Goal: Information Seeking & Learning: Compare options

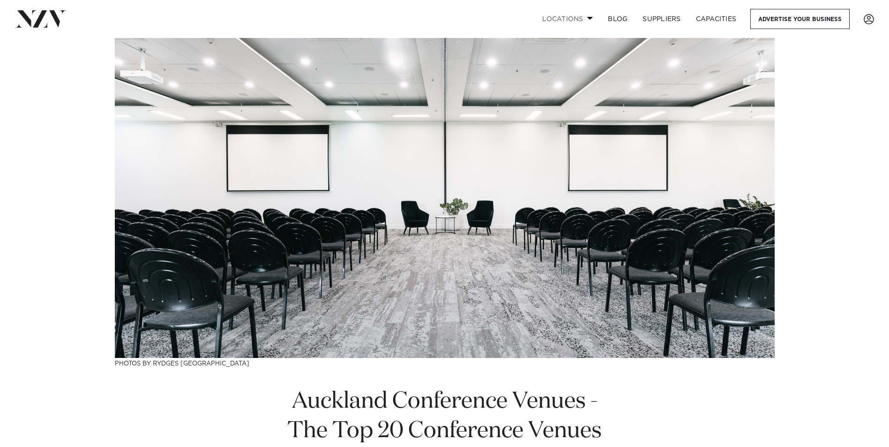
click at [564, 20] on link "Locations" at bounding box center [568, 19] width 66 height 20
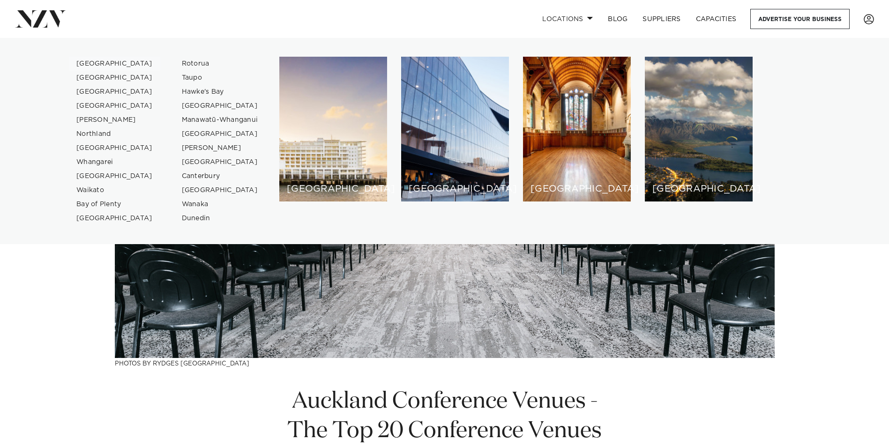
click at [88, 61] on link "[GEOGRAPHIC_DATA]" at bounding box center [114, 64] width 91 height 14
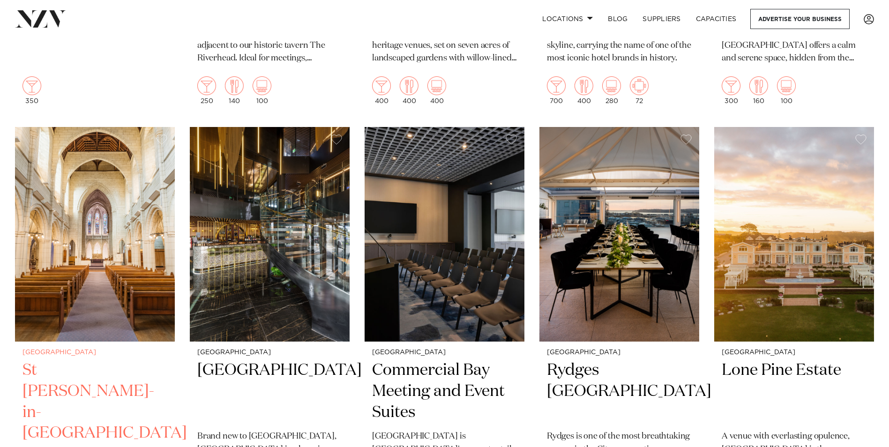
scroll to position [1546, 0]
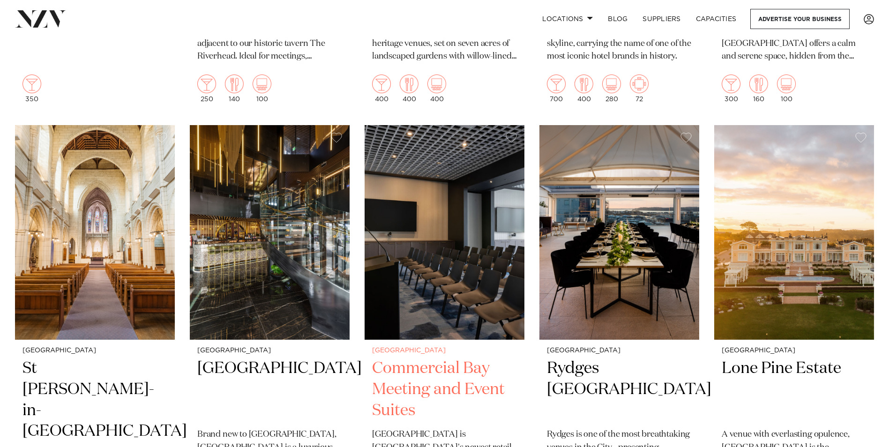
click at [430, 364] on h2 "Commercial Bay Meeting and Event Suites" at bounding box center [444, 389] width 145 height 63
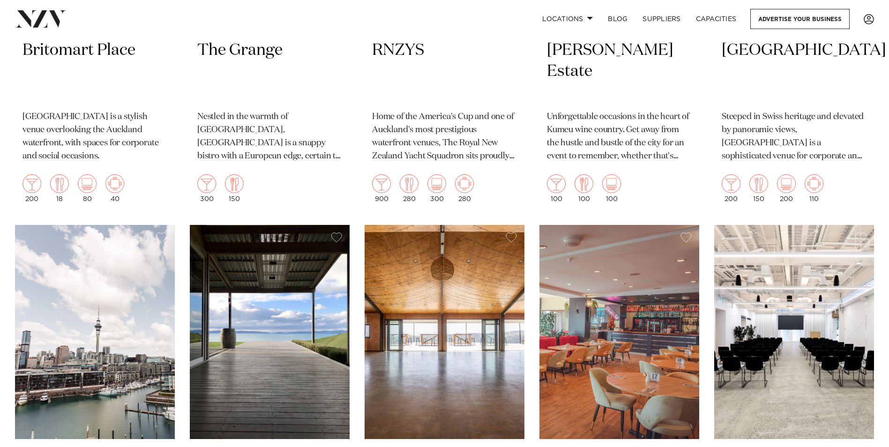
scroll to position [2390, 0]
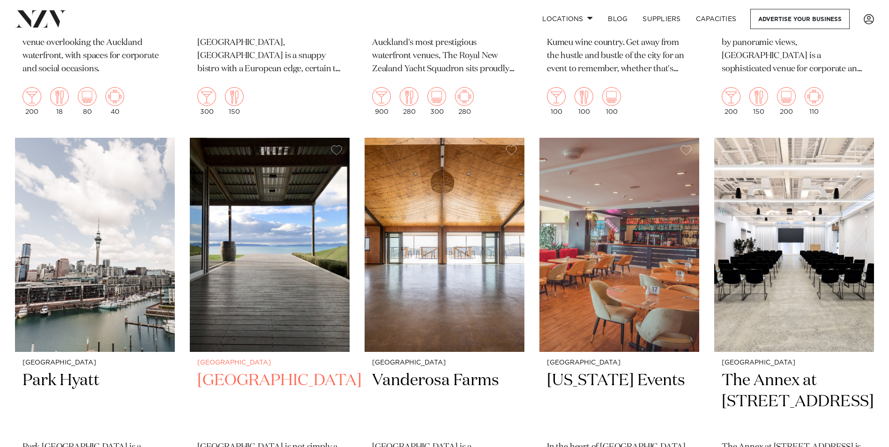
click at [236, 370] on h2 "Kauri Bay" at bounding box center [269, 401] width 145 height 63
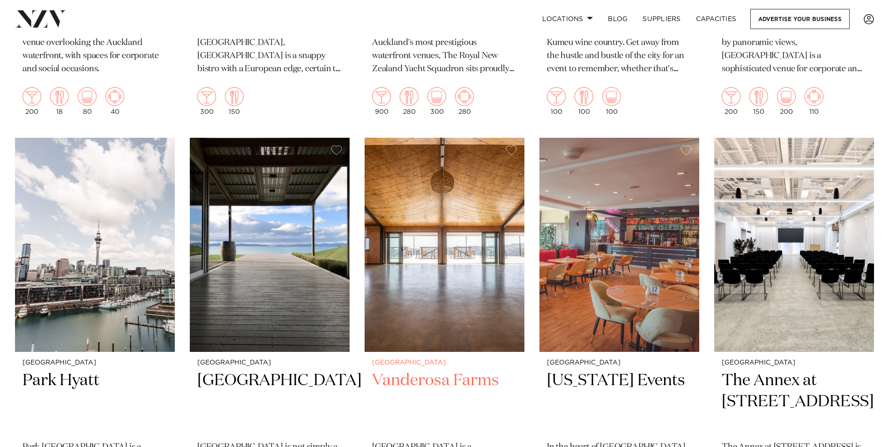
click at [442, 196] on img at bounding box center [445, 245] width 160 height 214
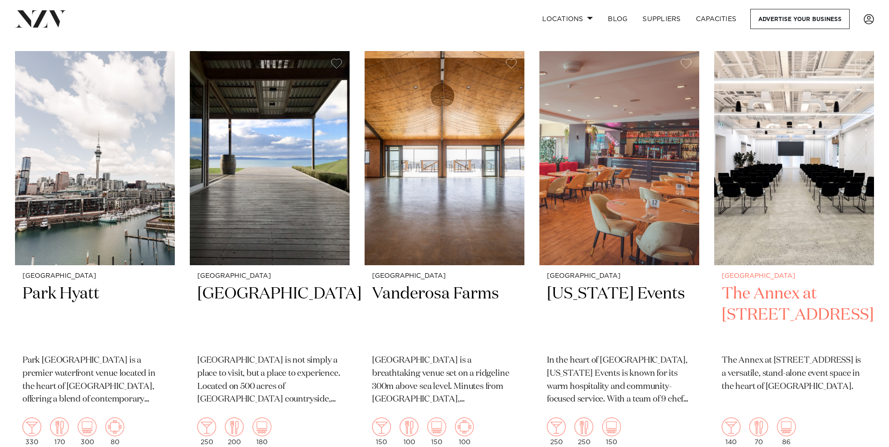
scroll to position [2484, 0]
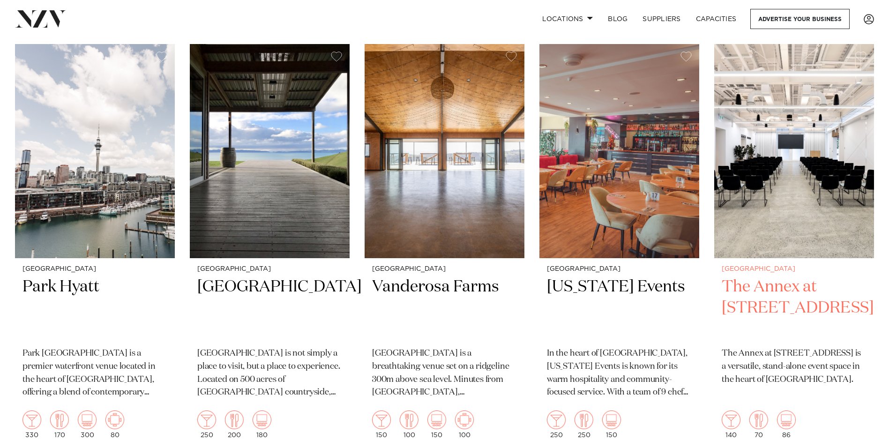
click at [774, 154] on img at bounding box center [794, 151] width 160 height 214
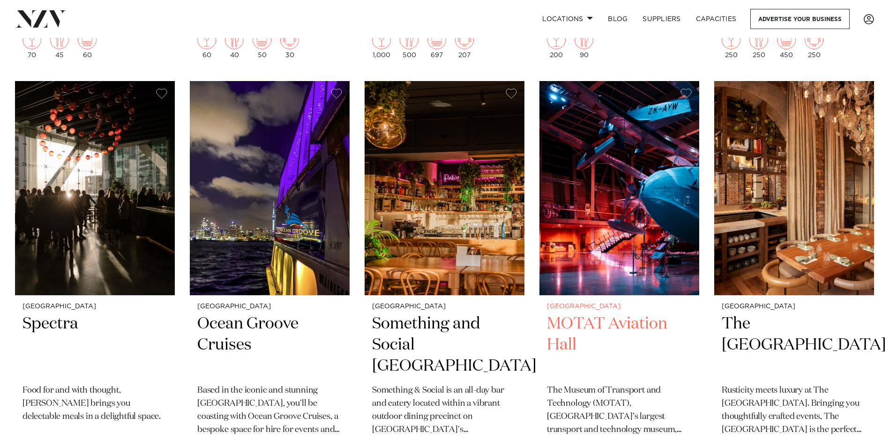
scroll to position [4968, 0]
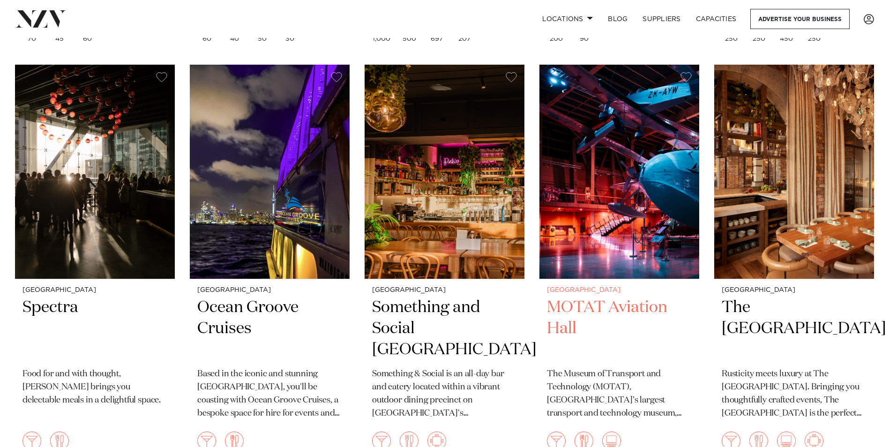
click at [617, 297] on h2 "MOTAT Aviation Hall" at bounding box center [619, 328] width 145 height 63
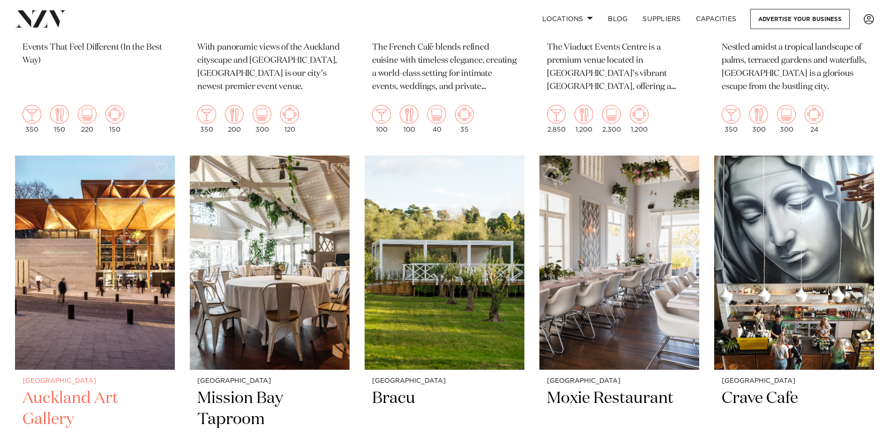
scroll to position [6139, 0]
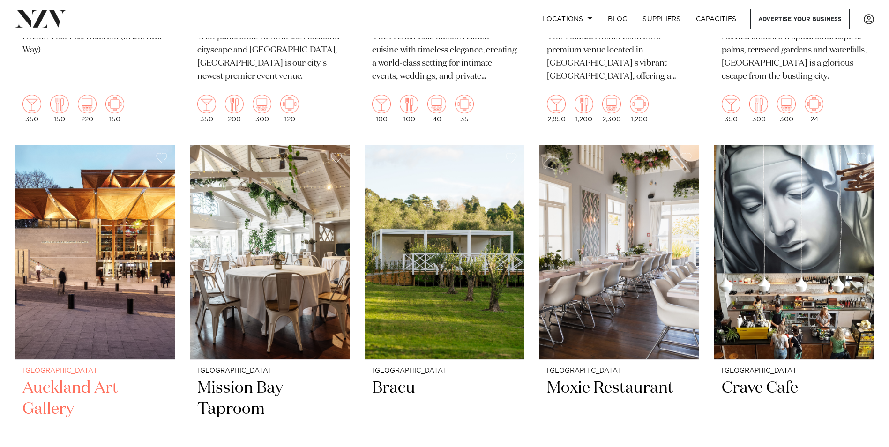
click at [73, 378] on h2 "Auckland Art Gallery" at bounding box center [94, 409] width 145 height 63
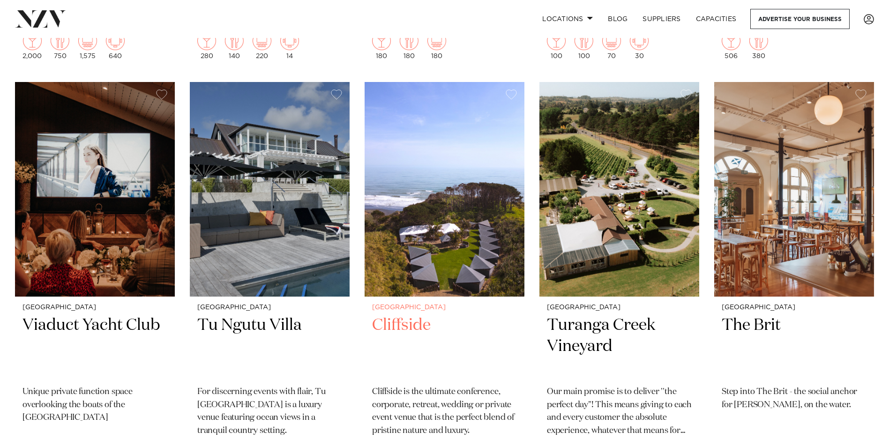
scroll to position [8295, 0]
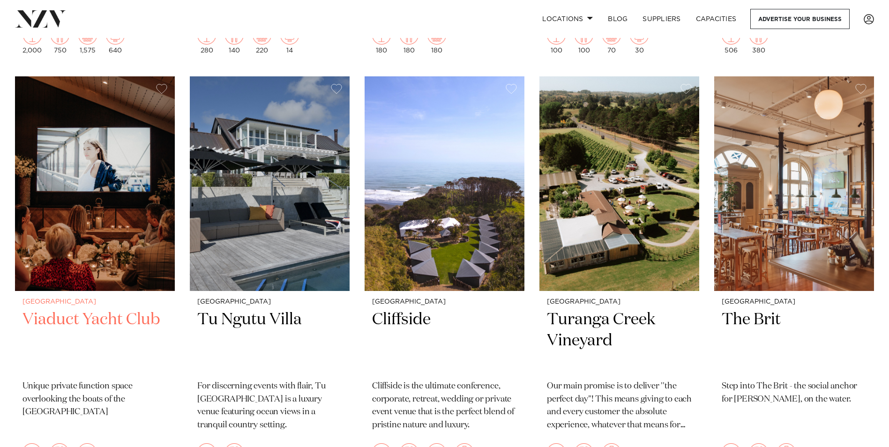
click at [74, 160] on img at bounding box center [95, 183] width 160 height 214
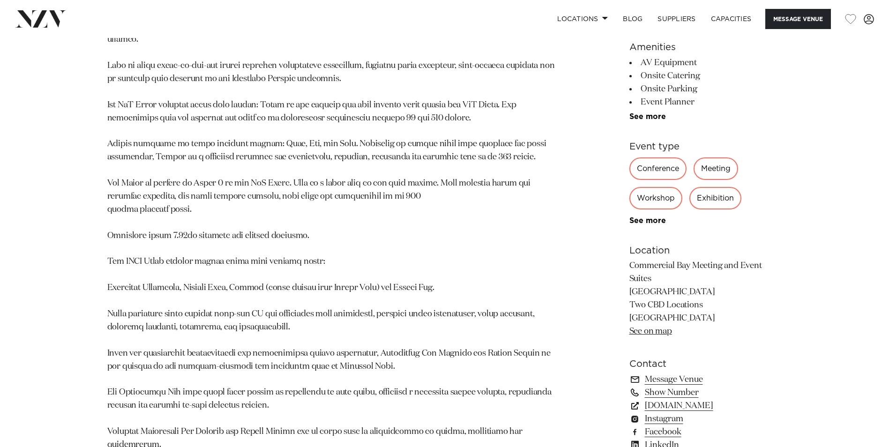
scroll to position [703, 0]
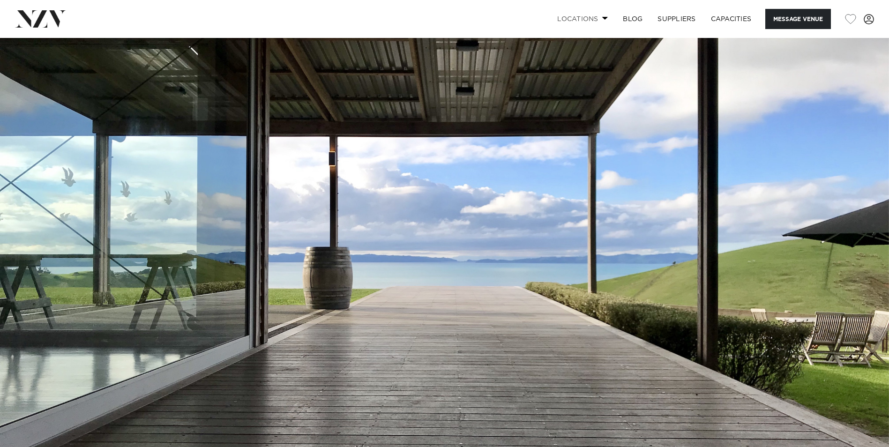
click at [602, 18] on span at bounding box center [605, 17] width 6 height 3
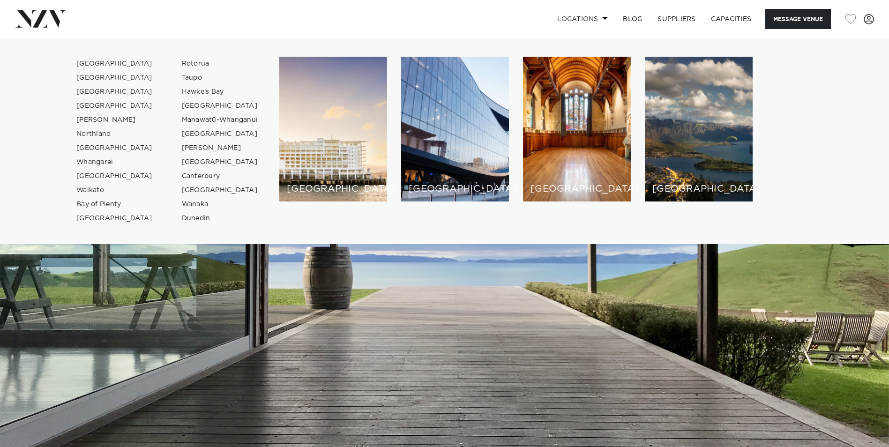
click at [602, 19] on span at bounding box center [605, 17] width 6 height 3
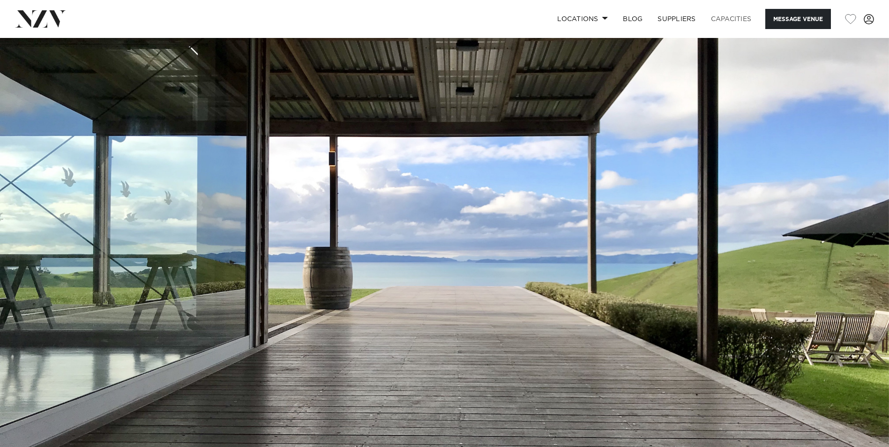
click at [725, 18] on link "Capacities" at bounding box center [731, 19] width 56 height 20
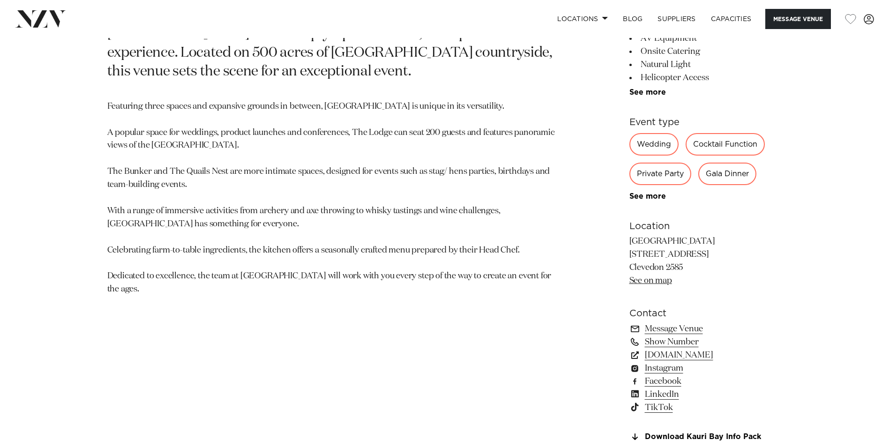
scroll to position [562, 0]
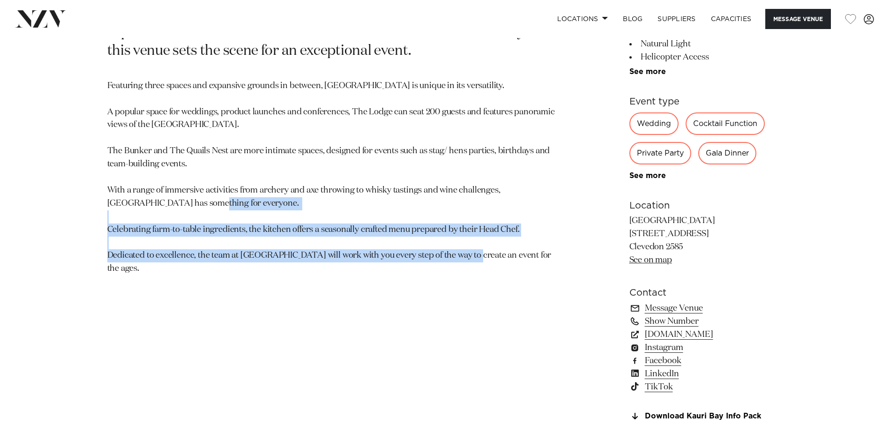
drag, startPoint x: 538, startPoint y: 256, endPoint x: 113, endPoint y: 219, distance: 426.7
click at [113, 219] on p "Featuring three spaces and expansive grounds in between, Kauri Bay is unique in…" at bounding box center [335, 178] width 456 height 196
drag, startPoint x: 113, startPoint y: 219, endPoint x: 231, endPoint y: 257, distance: 123.6
click at [231, 257] on p "Featuring three spaces and expansive grounds in between, Kauri Bay is unique in…" at bounding box center [335, 178] width 456 height 196
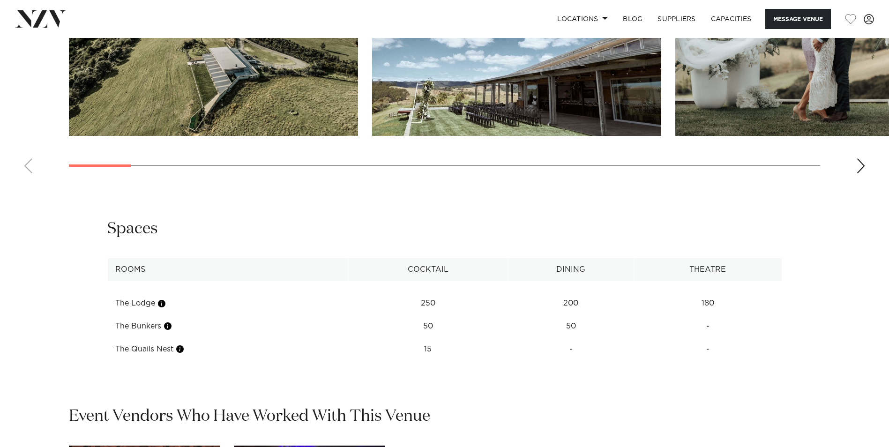
scroll to position [1125, 0]
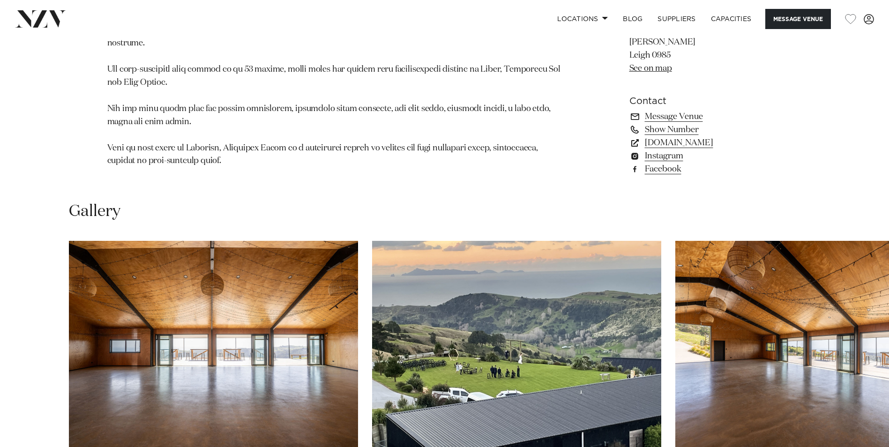
scroll to position [890, 0]
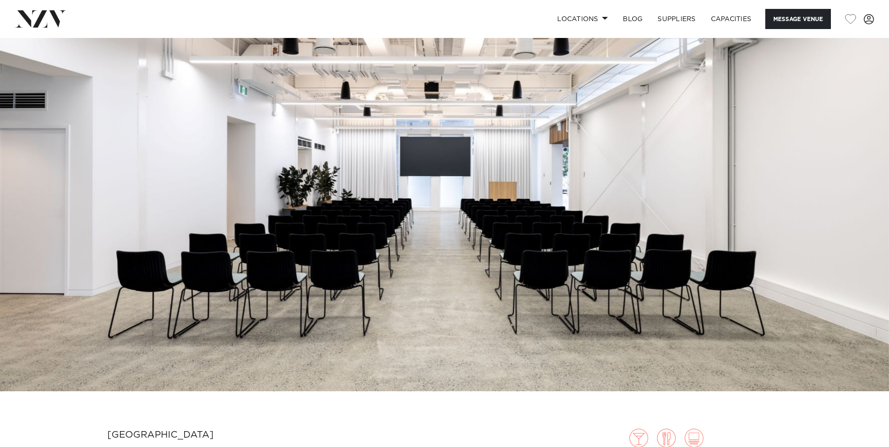
scroll to position [47, 0]
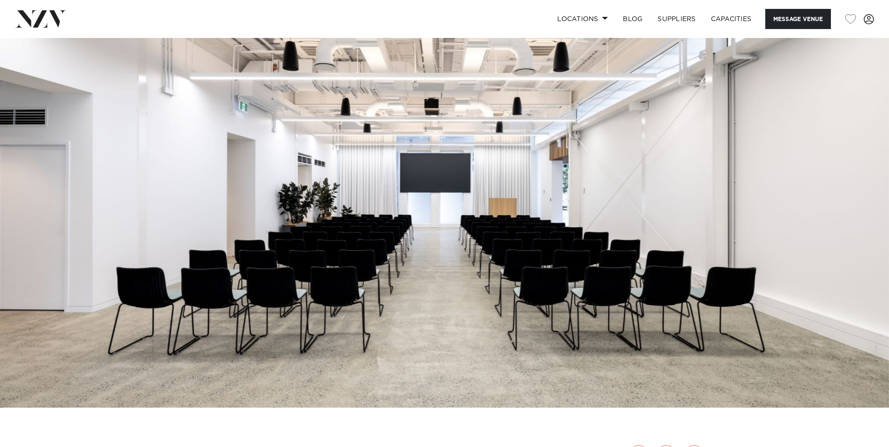
click at [604, 204] on img at bounding box center [444, 199] width 889 height 417
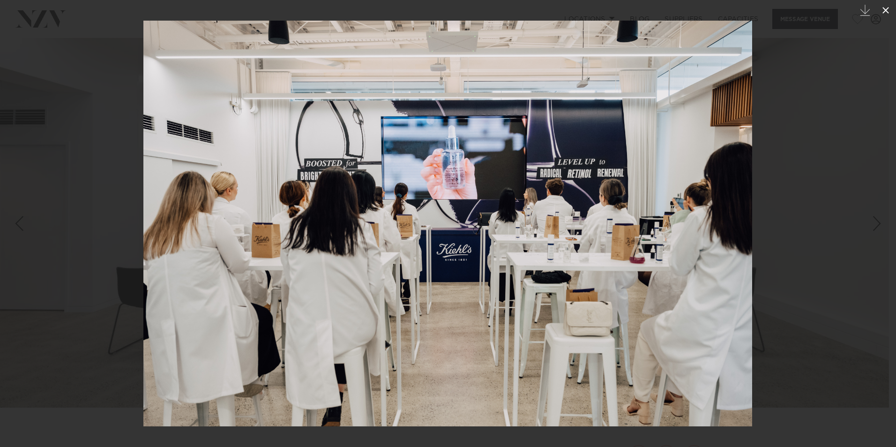
click at [884, 11] on icon at bounding box center [885, 10] width 11 height 11
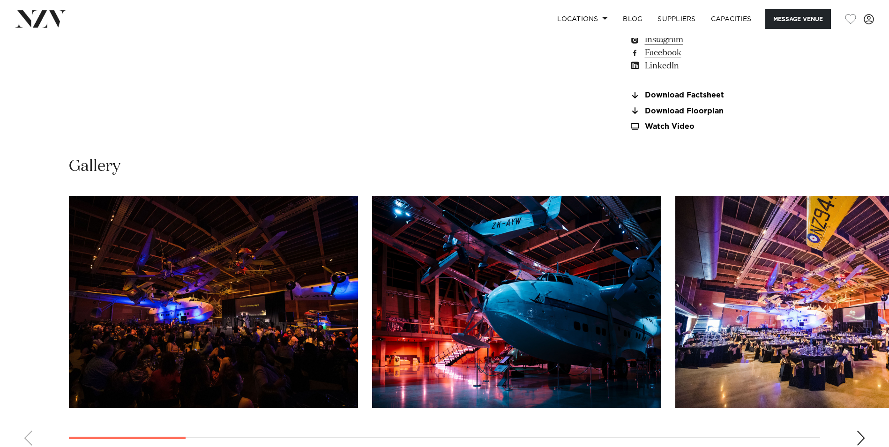
scroll to position [1031, 0]
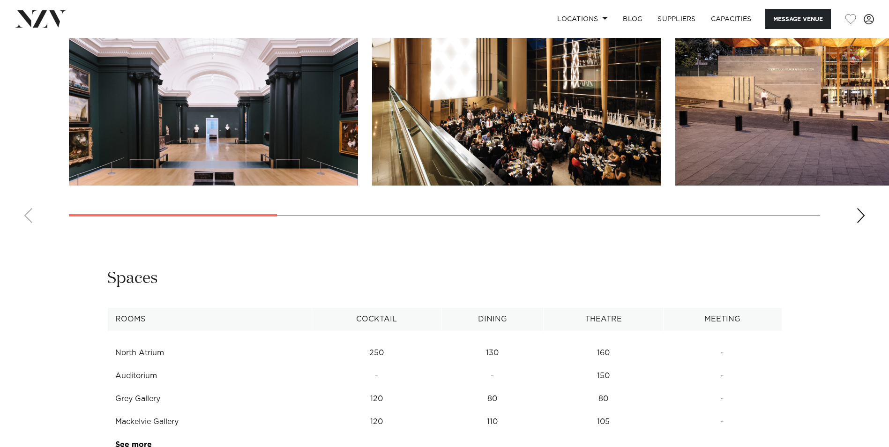
scroll to position [1078, 0]
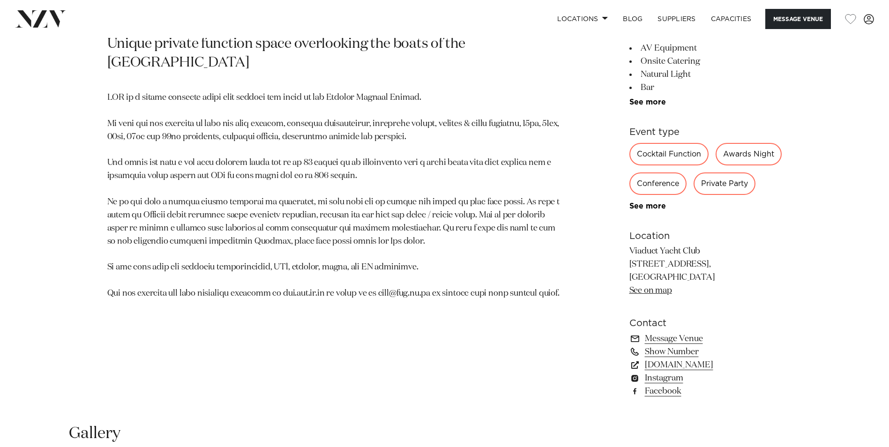
scroll to position [515, 0]
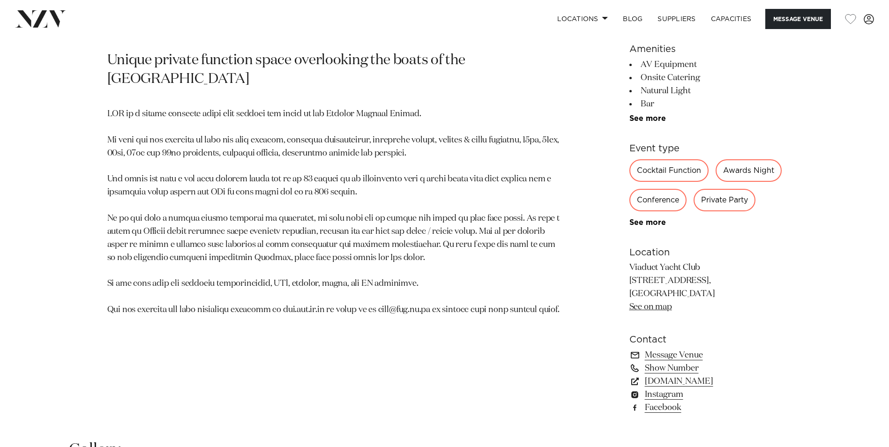
click at [644, 118] on link "See more" at bounding box center [665, 118] width 73 height 7
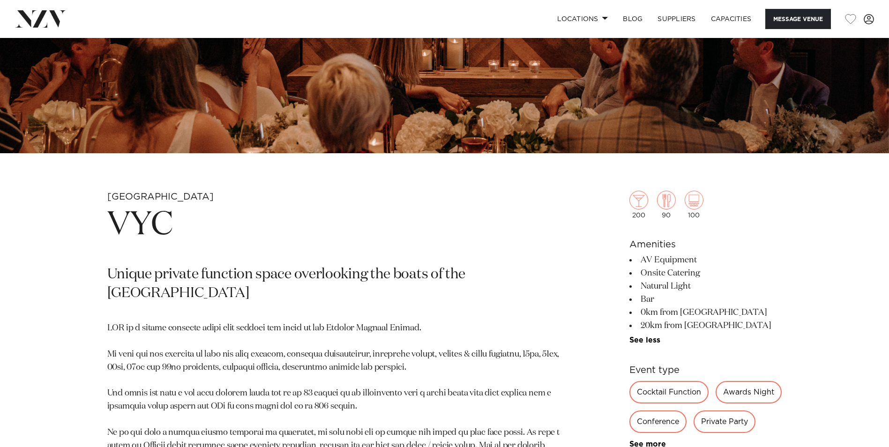
scroll to position [281, 0]
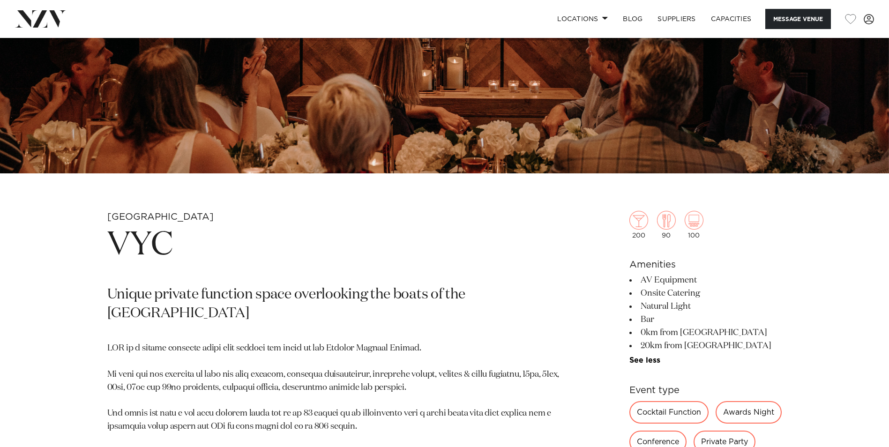
click at [253, 314] on p "Unique private function space overlooking the boats of the [GEOGRAPHIC_DATA]" at bounding box center [335, 304] width 456 height 37
drag, startPoint x: 204, startPoint y: 314, endPoint x: 143, endPoint y: 301, distance: 62.3
click at [143, 301] on p "Unique private function space overlooking the boats of the [GEOGRAPHIC_DATA]" at bounding box center [335, 304] width 456 height 37
click at [492, 241] on h1 "VYC" at bounding box center [335, 245] width 456 height 43
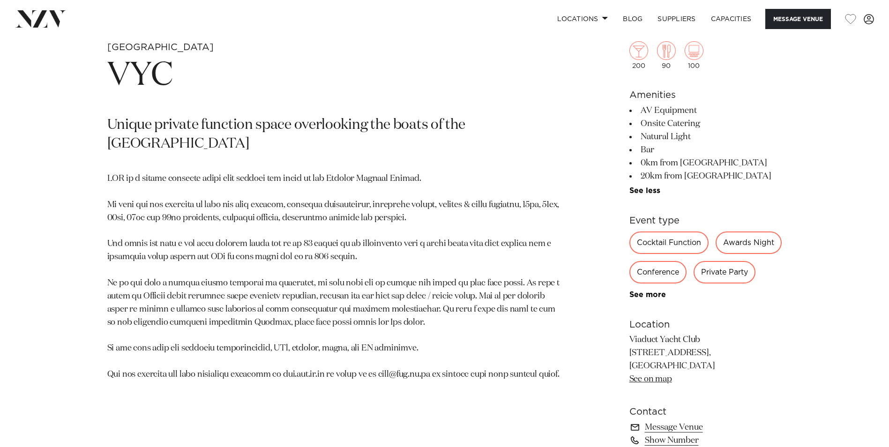
scroll to position [328, 0]
